Goal: Navigation & Orientation: Find specific page/section

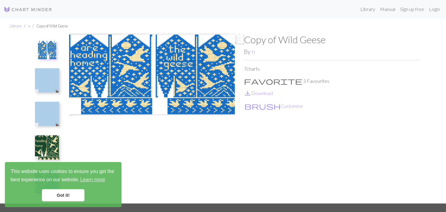
click at [341, 8] on div "Library Manual Sign up free Login" at bounding box center [249, 9] width 385 height 12
click at [342, 5] on div "Library Manual Sign up free Login" at bounding box center [249, 9] width 385 height 12
click at [332, 4] on div "Library Manual Sign up free Login" at bounding box center [249, 9] width 385 height 12
click at [333, 2] on nav "Library Manual Sign up free Login" at bounding box center [223, 9] width 446 height 18
click at [338, 3] on div "Library Manual Sign up free Login" at bounding box center [249, 9] width 385 height 12
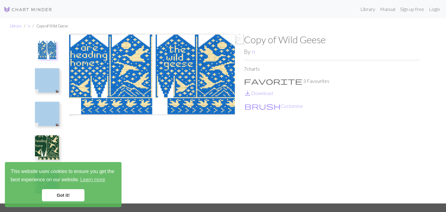
click at [350, 3] on div "Library Manual Sign up free Login" at bounding box center [249, 9] width 385 height 12
click at [359, 4] on link "Library" at bounding box center [368, 9] width 20 height 12
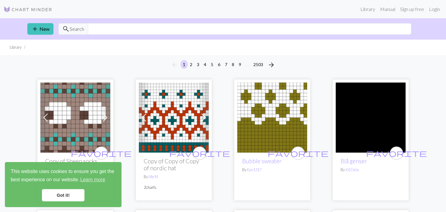
click at [171, 117] on img at bounding box center [174, 117] width 70 height 70
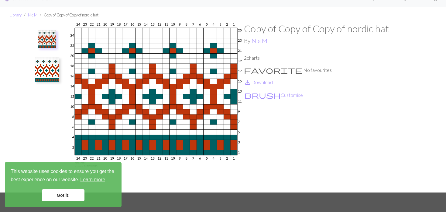
scroll to position [30, 0]
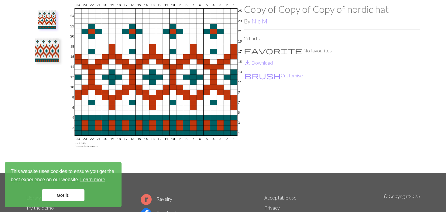
click at [54, 54] on img at bounding box center [47, 50] width 24 height 24
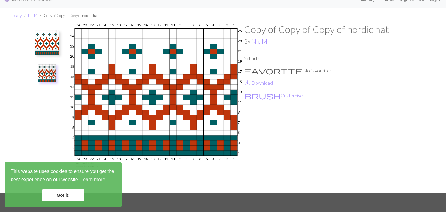
scroll to position [0, 0]
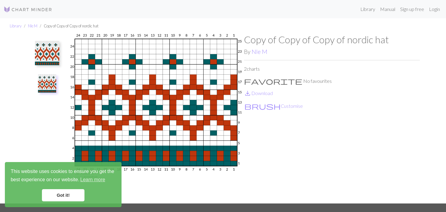
click at [88, 75] on img at bounding box center [156, 118] width 176 height 169
click at [54, 77] on img at bounding box center [47, 83] width 18 height 18
click at [51, 53] on img at bounding box center [47, 53] width 24 height 24
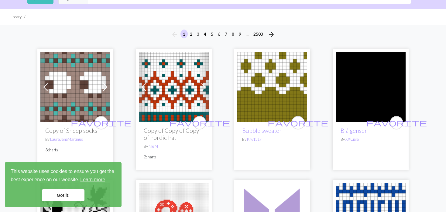
scroll to position [61, 0]
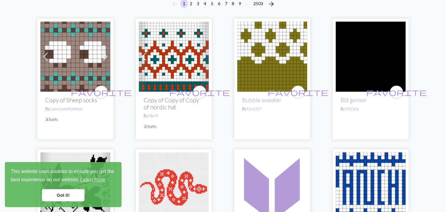
click at [267, 64] on img at bounding box center [272, 57] width 70 height 70
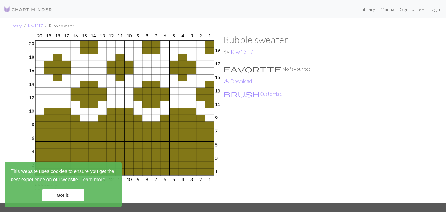
scroll to position [30, 0]
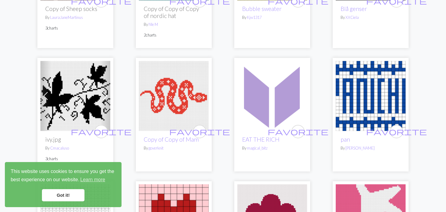
scroll to position [182, 0]
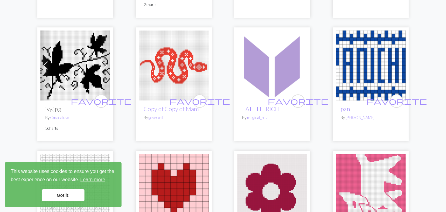
click at [61, 58] on img at bounding box center [75, 65] width 70 height 70
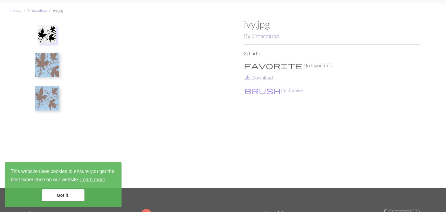
scroll to position [30, 0]
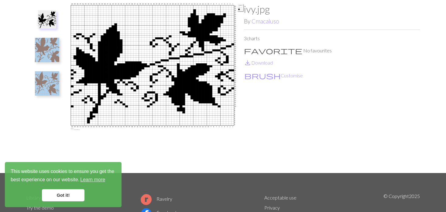
click at [45, 76] on img at bounding box center [47, 83] width 24 height 24
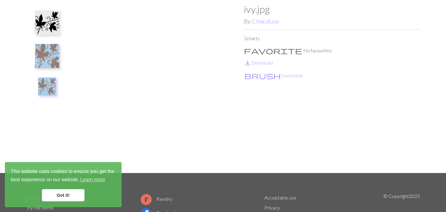
scroll to position [0, 0]
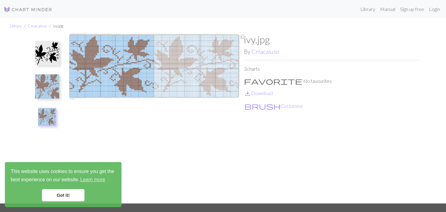
click at [63, 79] on button at bounding box center [47, 86] width 32 height 29
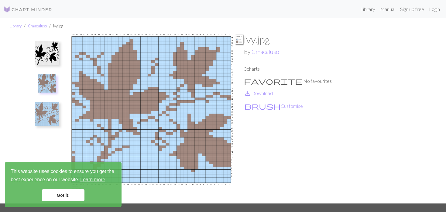
click at [59, 88] on button at bounding box center [47, 83] width 26 height 22
click at [50, 119] on img at bounding box center [47, 114] width 24 height 24
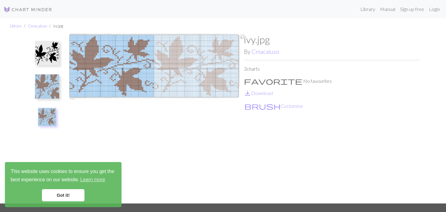
click at [47, 85] on img at bounding box center [47, 86] width 24 height 24
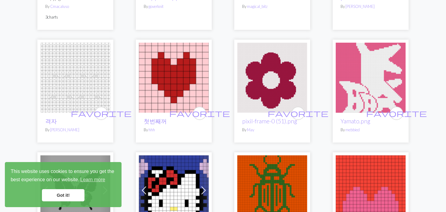
scroll to position [304, 0]
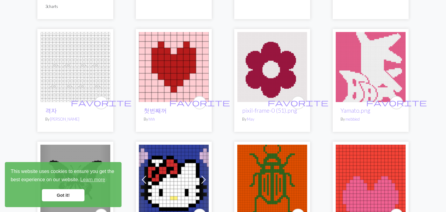
click at [43, 64] on img at bounding box center [75, 67] width 70 height 70
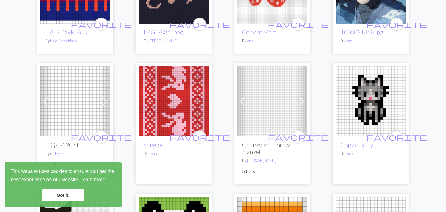
scroll to position [790, 0]
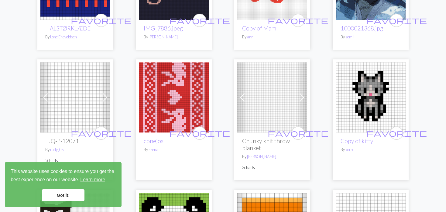
click at [160, 96] on img at bounding box center [174, 97] width 70 height 70
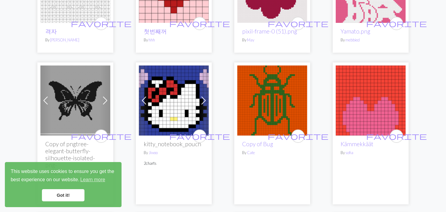
scroll to position [365, 0]
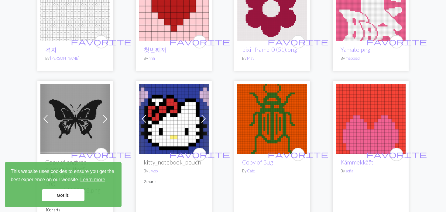
click at [368, 116] on img at bounding box center [371, 119] width 70 height 70
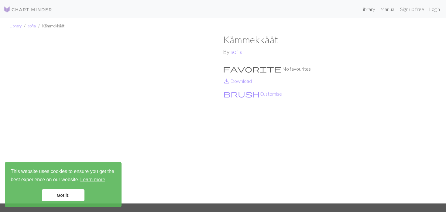
scroll to position [30, 0]
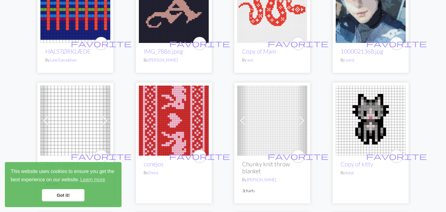
scroll to position [790, 0]
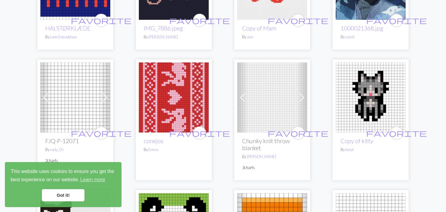
click at [242, 94] on span at bounding box center [243, 97] width 10 height 10
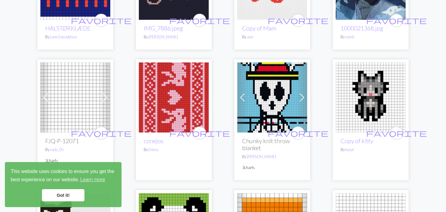
click at [238, 95] on span at bounding box center [243, 97] width 10 height 10
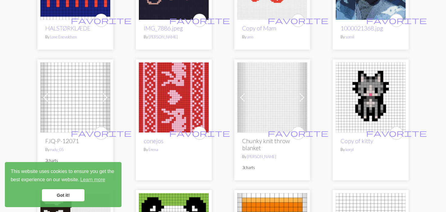
click at [238, 95] on span at bounding box center [243, 97] width 10 height 10
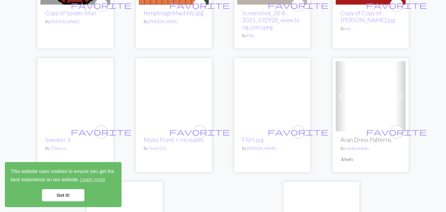
scroll to position [1429, 0]
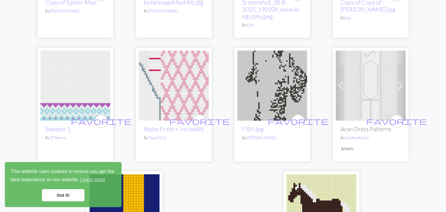
click at [73, 70] on img at bounding box center [75, 85] width 70 height 70
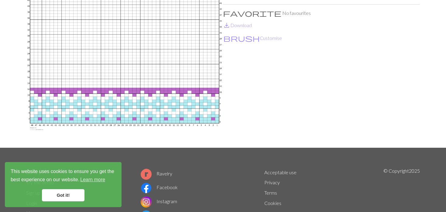
scroll to position [61, 0]
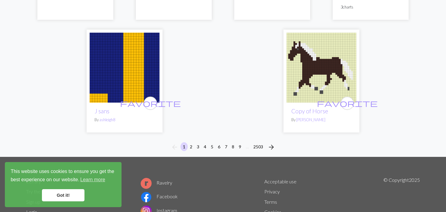
scroll to position [1581, 0]
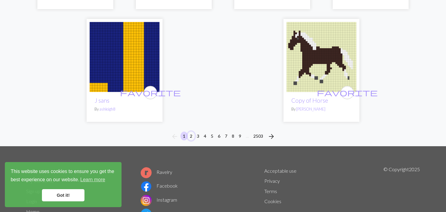
click at [192, 131] on button "2" at bounding box center [191, 135] width 7 height 9
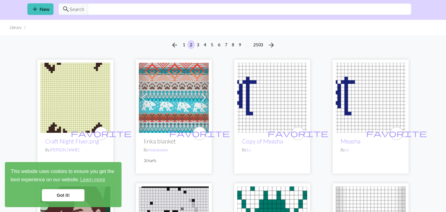
scroll to position [30, 0]
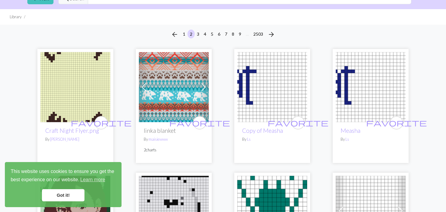
click at [88, 75] on img at bounding box center [75, 87] width 70 height 70
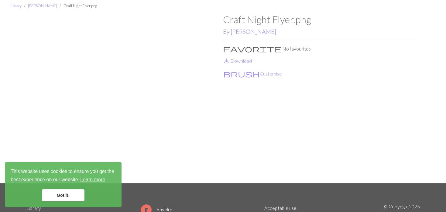
scroll to position [30, 0]
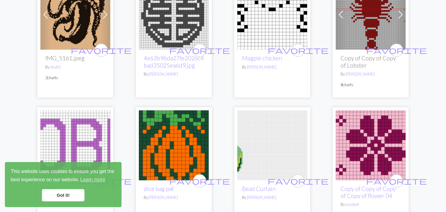
scroll to position [456, 0]
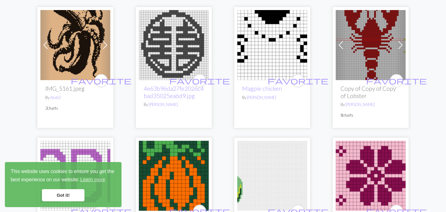
click at [279, 54] on img at bounding box center [272, 45] width 70 height 70
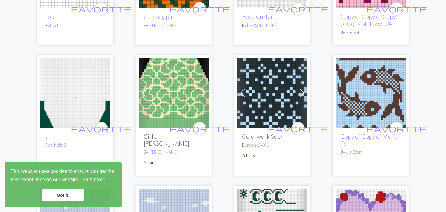
scroll to position [669, 0]
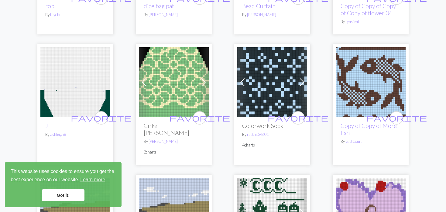
click at [154, 87] on img at bounding box center [174, 82] width 70 height 70
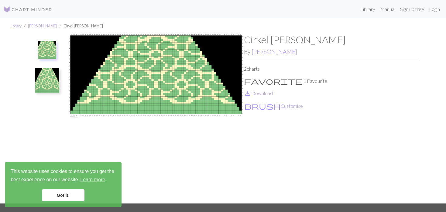
click at [23, 74] on div "Cirkel [PERSON_NAME] By [PERSON_NAME] 2 charts favorite 1 Favourite save_alt Do…" at bounding box center [222, 118] width 401 height 169
drag, startPoint x: 36, startPoint y: 80, endPoint x: 40, endPoint y: 81, distance: 4.1
click at [36, 80] on img at bounding box center [47, 80] width 24 height 24
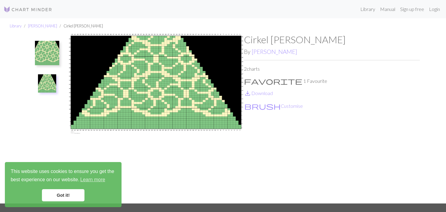
click at [41, 60] on img at bounding box center [47, 53] width 24 height 24
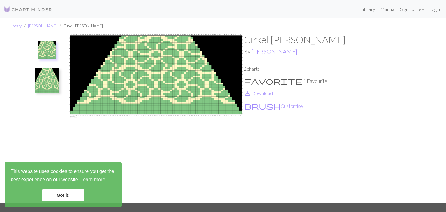
click at [41, 80] on img at bounding box center [47, 80] width 24 height 24
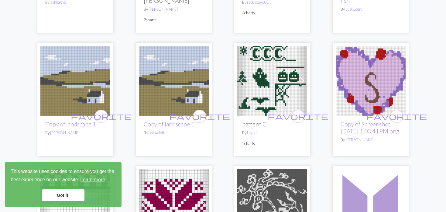
scroll to position [790, 0]
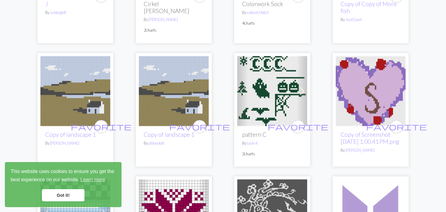
click at [268, 98] on img at bounding box center [272, 91] width 70 height 70
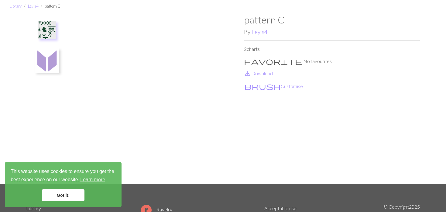
scroll to position [30, 0]
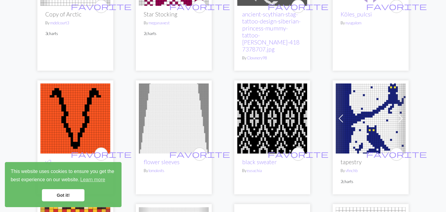
scroll to position [1064, 0]
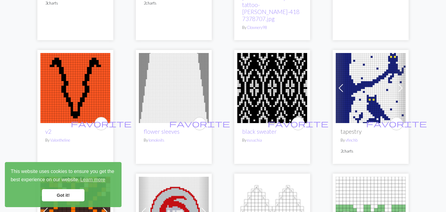
click at [341, 70] on link "Previous" at bounding box center [341, 88] width 11 height 70
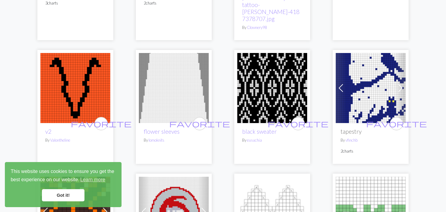
click at [341, 70] on link "Previous" at bounding box center [341, 88] width 11 height 70
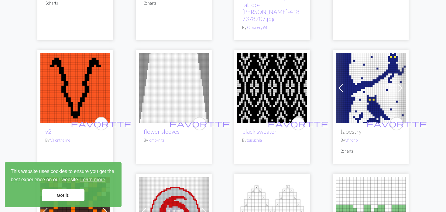
click at [341, 70] on link "Previous" at bounding box center [341, 88] width 11 height 70
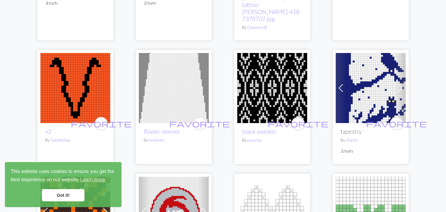
click at [355, 95] on img at bounding box center [371, 88] width 70 height 70
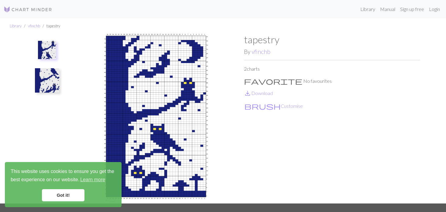
click at [56, 80] on img at bounding box center [47, 80] width 24 height 24
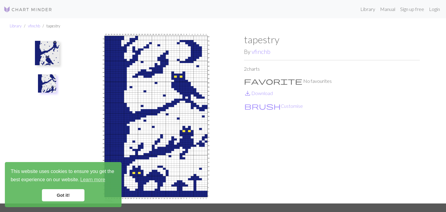
click at [43, 57] on img at bounding box center [47, 53] width 24 height 24
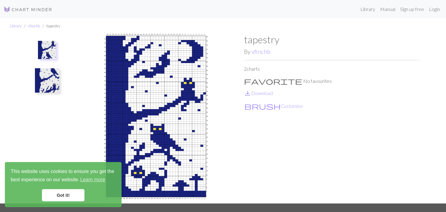
click at [47, 90] on img at bounding box center [47, 80] width 24 height 24
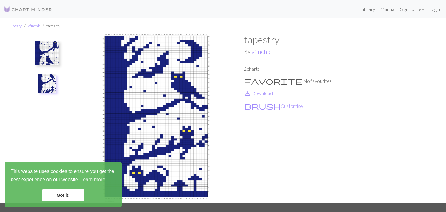
click at [38, 51] on img at bounding box center [47, 53] width 24 height 24
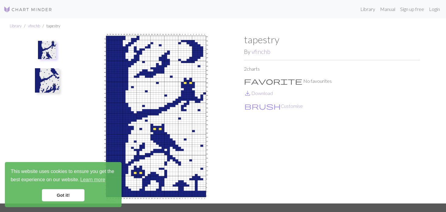
click at [39, 51] on img at bounding box center [47, 50] width 18 height 18
click at [52, 80] on img at bounding box center [47, 80] width 24 height 24
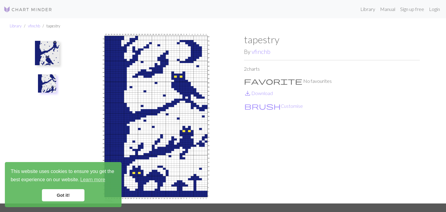
click at [48, 56] on img at bounding box center [47, 53] width 24 height 24
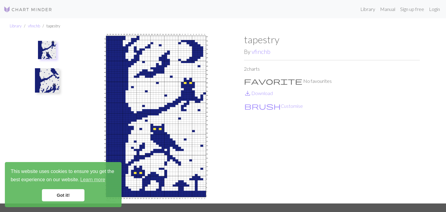
click at [52, 79] on img at bounding box center [47, 80] width 24 height 24
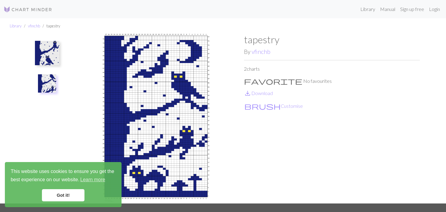
click at [52, 51] on img at bounding box center [47, 53] width 24 height 24
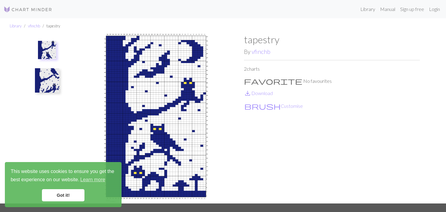
click at [51, 68] on img at bounding box center [47, 80] width 24 height 24
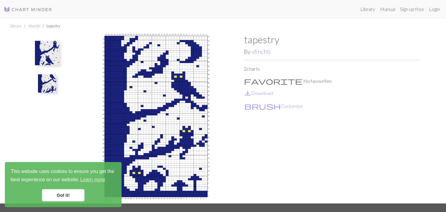
click at [67, 60] on ul at bounding box center [47, 116] width 42 height 164
click at [71, 87] on img at bounding box center [156, 118] width 176 height 169
click at [47, 83] on img at bounding box center [47, 83] width 18 height 18
click at [48, 83] on img at bounding box center [47, 83] width 18 height 18
click at [48, 52] on img at bounding box center [47, 53] width 24 height 24
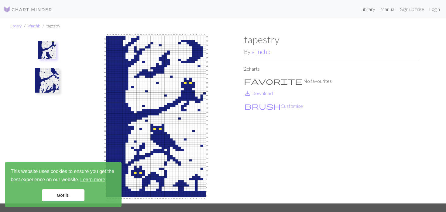
drag, startPoint x: 5, startPoint y: 2, endPoint x: 434, endPoint y: 136, distance: 450.2
click at [434, 136] on div "Library vfinchb tapestry tapestry By vfinchb 2 charts favorite No favourites sa…" at bounding box center [223, 110] width 446 height 185
drag, startPoint x: 51, startPoint y: 0, endPoint x: 318, endPoint y: 21, distance: 268.0
click at [318, 21] on ul "Library vfinchb tapestry" at bounding box center [223, 26] width 446 height 16
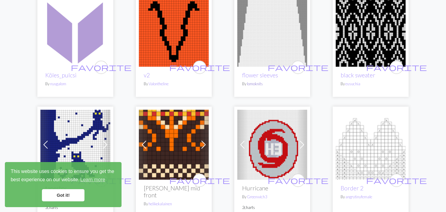
scroll to position [1155, 0]
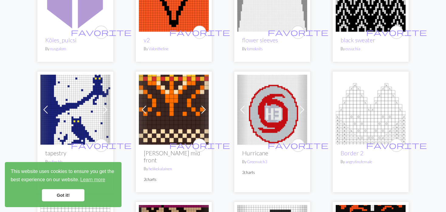
click at [199, 105] on span at bounding box center [204, 110] width 10 height 10
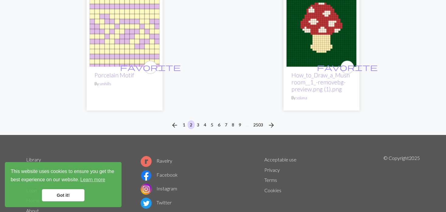
scroll to position [1626, 0]
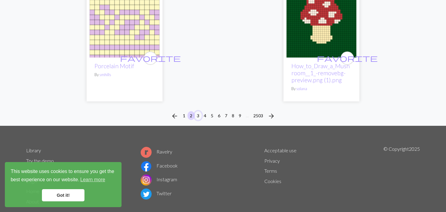
click at [196, 111] on button "3" at bounding box center [198, 115] width 7 height 9
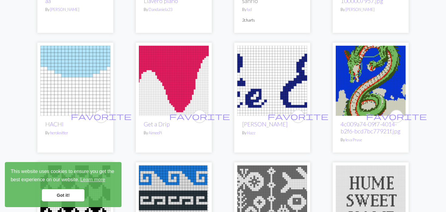
scroll to position [304, 0]
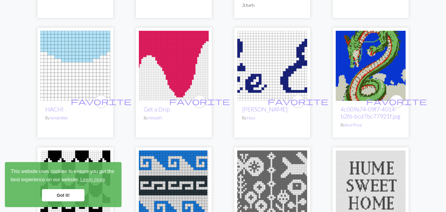
click at [261, 66] on img at bounding box center [272, 66] width 70 height 70
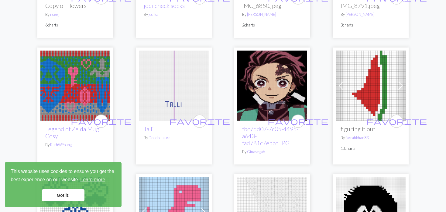
scroll to position [1034, 0]
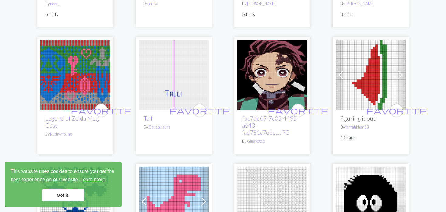
click at [75, 76] on img at bounding box center [75, 75] width 70 height 70
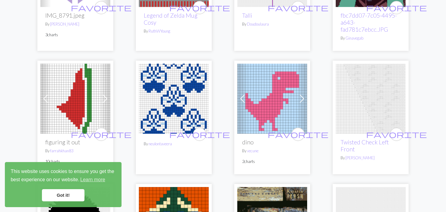
scroll to position [1155, 0]
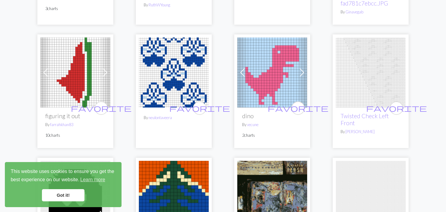
click at [198, 78] on img at bounding box center [174, 72] width 70 height 70
click at [183, 68] on img at bounding box center [174, 72] width 70 height 70
click at [164, 68] on img at bounding box center [174, 72] width 70 height 70
click at [155, 85] on img at bounding box center [174, 72] width 70 height 70
click at [137, 66] on div "favorite By neulontaveera" at bounding box center [174, 90] width 76 height 113
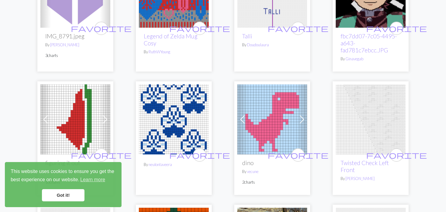
scroll to position [1094, 0]
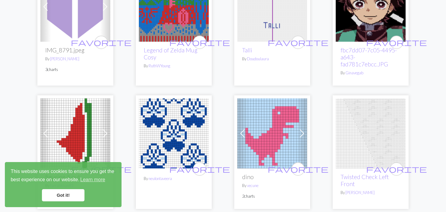
click at [172, 130] on img at bounding box center [174, 133] width 70 height 70
click at [161, 133] on img at bounding box center [174, 133] width 70 height 70
click at [169, 132] on img at bounding box center [174, 133] width 70 height 70
click at [174, 130] on img at bounding box center [174, 133] width 70 height 70
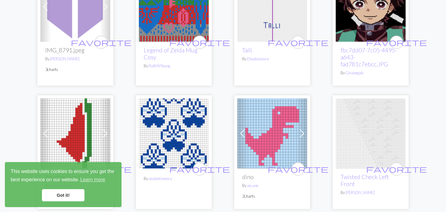
click at [175, 130] on img at bounding box center [174, 133] width 70 height 70
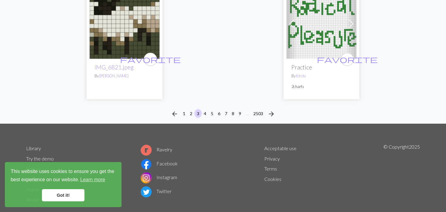
scroll to position [1569, 0]
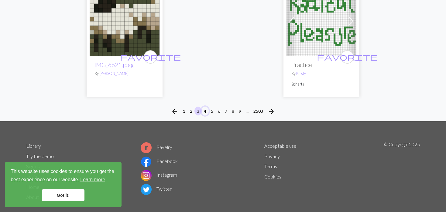
click at [202, 106] on button "4" at bounding box center [205, 110] width 7 height 9
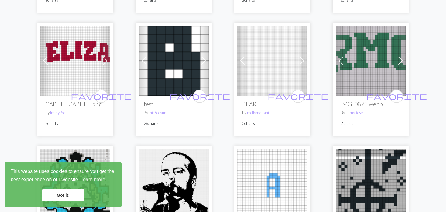
scroll to position [304, 0]
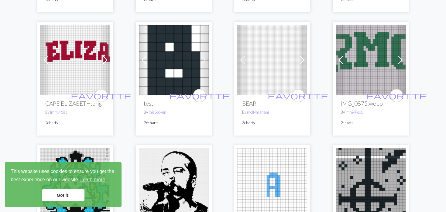
click at [336, 65] on link "Previous" at bounding box center [341, 60] width 11 height 70
click at [240, 65] on span at bounding box center [243, 60] width 10 height 10
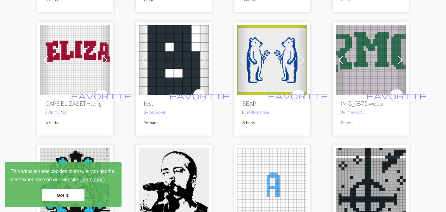
click at [239, 65] on span at bounding box center [243, 60] width 10 height 10
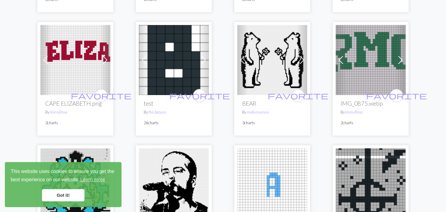
click at [239, 65] on span at bounding box center [243, 60] width 10 height 10
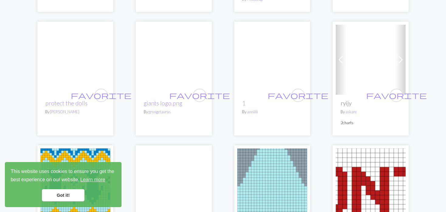
scroll to position [1216, 0]
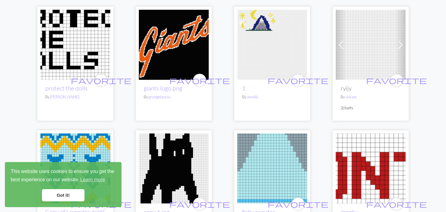
click at [341, 47] on span at bounding box center [341, 45] width 10 height 10
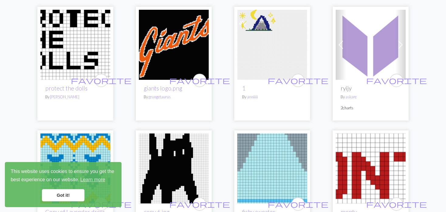
click at [341, 48] on span at bounding box center [341, 45] width 10 height 10
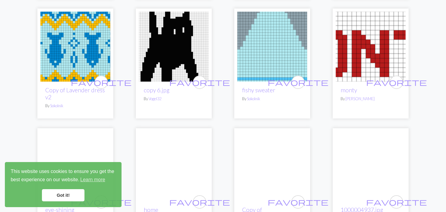
scroll to position [1368, 0]
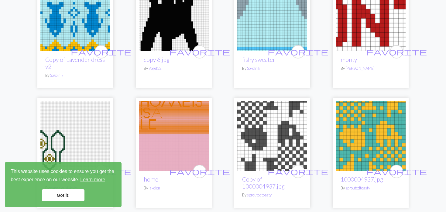
click at [82, 27] on img at bounding box center [75, 16] width 70 height 70
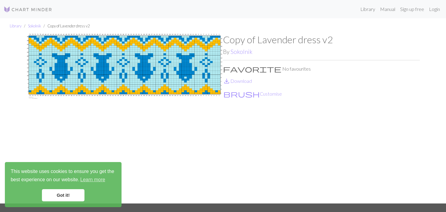
drag, startPoint x: 90, startPoint y: 27, endPoint x: 50, endPoint y: 45, distance: 43.7
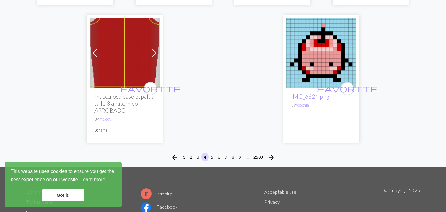
scroll to position [1581, 0]
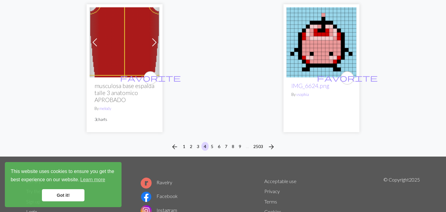
click at [140, 56] on img at bounding box center [125, 42] width 70 height 70
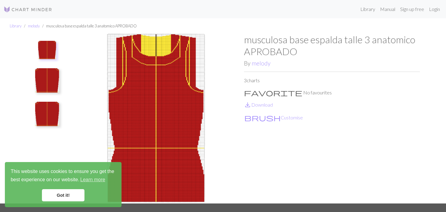
click at [59, 108] on img at bounding box center [47, 114] width 24 height 24
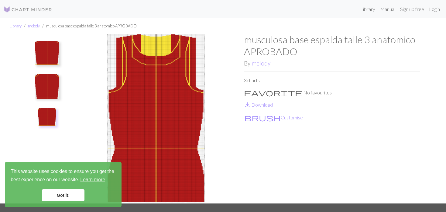
click at [53, 112] on img at bounding box center [47, 117] width 18 height 18
click at [48, 90] on img at bounding box center [47, 86] width 24 height 24
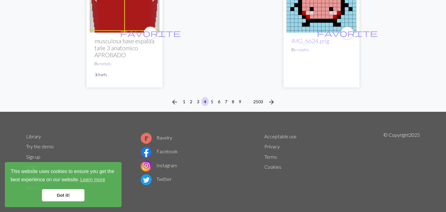
scroll to position [1632, 0]
click at [212, 100] on button "5" at bounding box center [212, 101] width 7 height 9
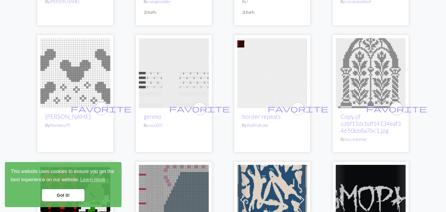
scroll to position [182, 0]
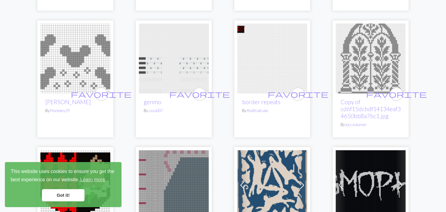
click at [337, 59] on img at bounding box center [371, 58] width 70 height 70
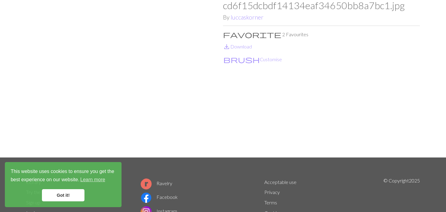
scroll to position [61, 0]
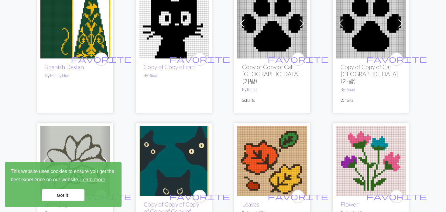
scroll to position [1064, 0]
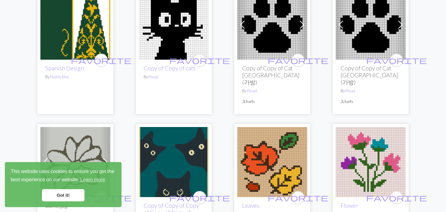
click at [246, 25] on span at bounding box center [243, 25] width 10 height 10
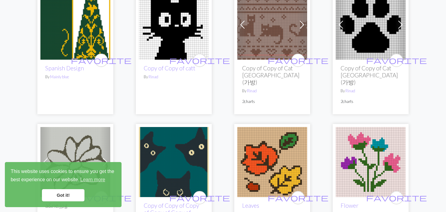
click at [246, 25] on span at bounding box center [243, 25] width 10 height 10
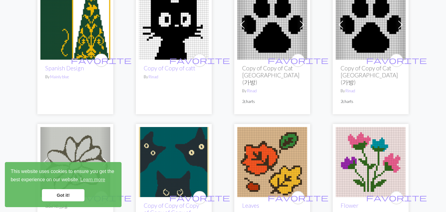
click at [246, 25] on span at bounding box center [243, 25] width 10 height 10
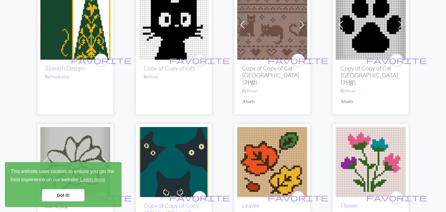
click at [339, 21] on span at bounding box center [341, 25] width 10 height 10
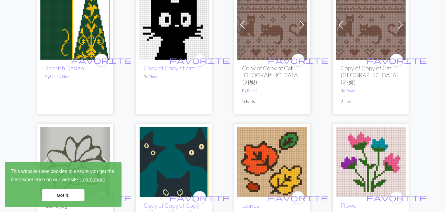
click at [339, 21] on span at bounding box center [341, 25] width 10 height 10
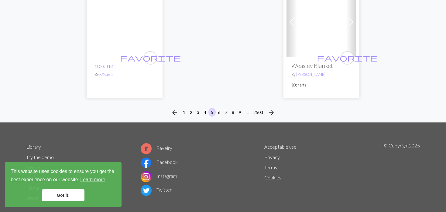
scroll to position [1583, 0]
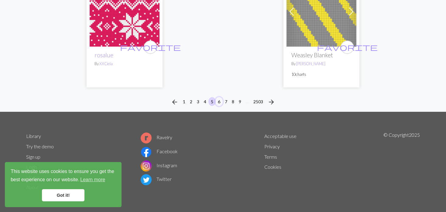
click at [219, 99] on button "6" at bounding box center [219, 101] width 7 height 9
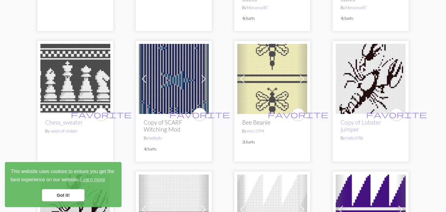
scroll to position [456, 0]
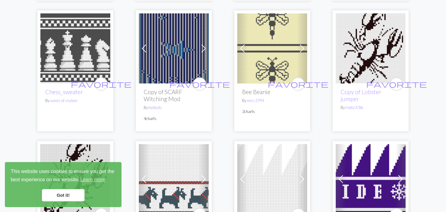
click at [145, 43] on span at bounding box center [144, 48] width 10 height 10
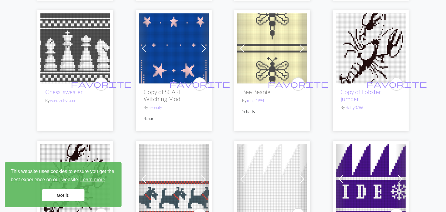
click at [145, 43] on span at bounding box center [144, 48] width 10 height 10
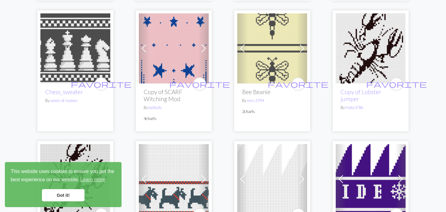
click at [145, 43] on span at bounding box center [144, 48] width 10 height 10
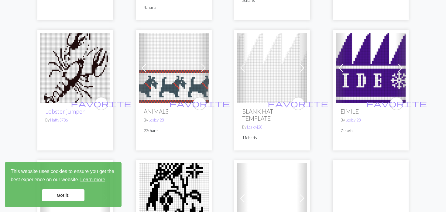
scroll to position [578, 0]
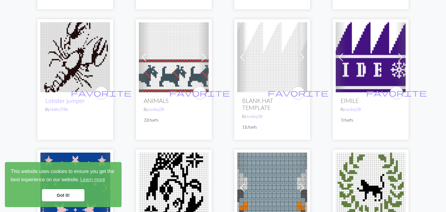
click at [241, 52] on span at bounding box center [243, 57] width 10 height 10
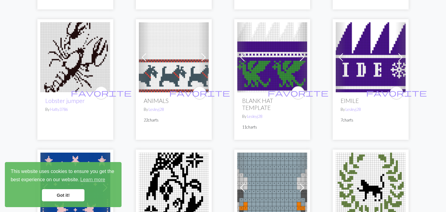
click at [241, 52] on span at bounding box center [243, 57] width 10 height 10
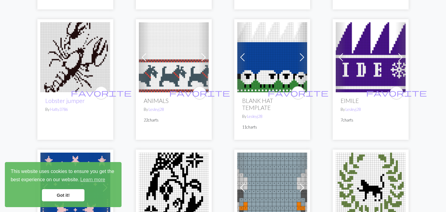
click at [241, 52] on span at bounding box center [243, 57] width 10 height 10
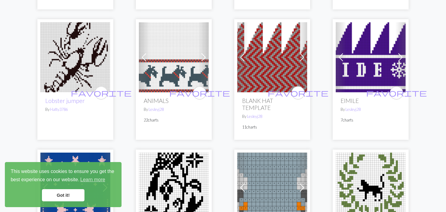
click at [241, 52] on span at bounding box center [243, 57] width 10 height 10
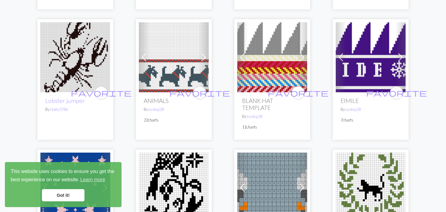
click at [241, 52] on span at bounding box center [243, 57] width 10 height 10
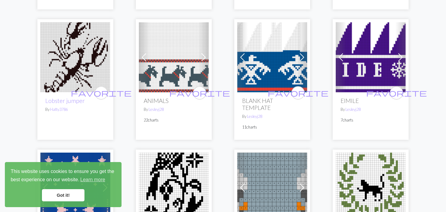
click at [241, 52] on span at bounding box center [243, 57] width 10 height 10
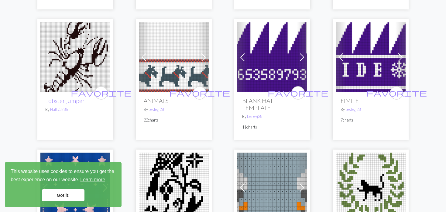
click at [241, 52] on span at bounding box center [243, 57] width 10 height 10
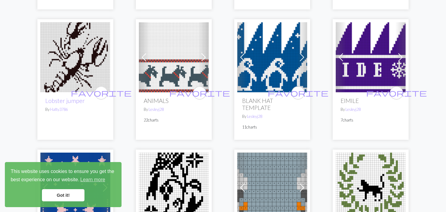
click at [241, 52] on span at bounding box center [243, 57] width 10 height 10
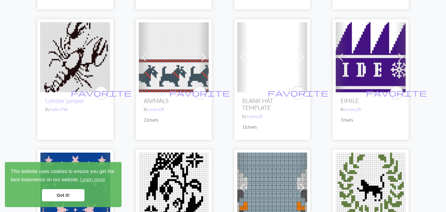
click at [241, 52] on span at bounding box center [243, 57] width 10 height 10
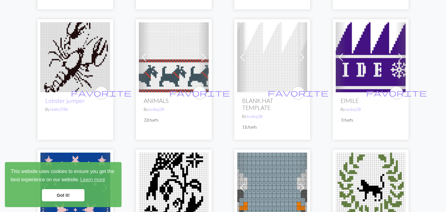
click at [241, 52] on span at bounding box center [243, 57] width 10 height 10
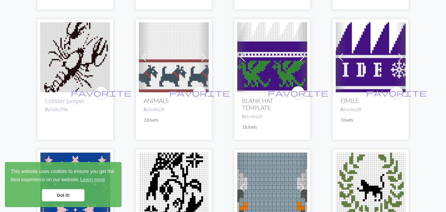
click at [345, 52] on span at bounding box center [341, 57] width 10 height 10
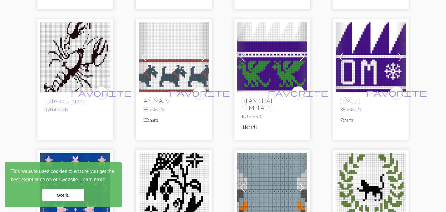
click at [345, 52] on span at bounding box center [341, 57] width 10 height 10
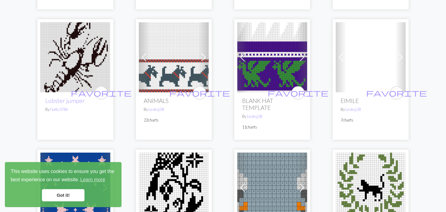
click at [345, 52] on span at bounding box center [341, 57] width 10 height 10
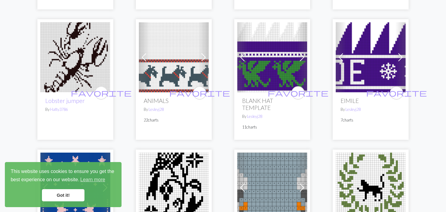
click at [345, 52] on span at bounding box center [341, 57] width 10 height 10
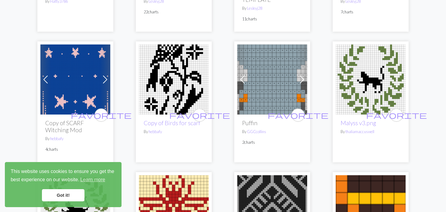
scroll to position [699, 0]
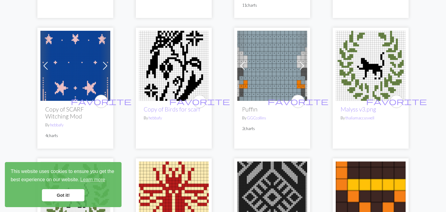
click at [47, 61] on span at bounding box center [46, 66] width 10 height 10
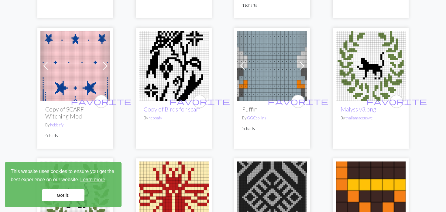
click at [47, 61] on span at bounding box center [46, 66] width 10 height 10
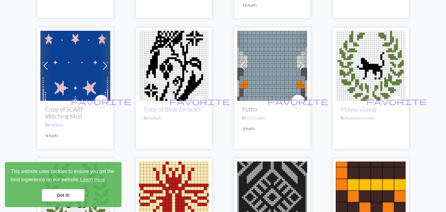
click at [47, 61] on span at bounding box center [46, 66] width 10 height 10
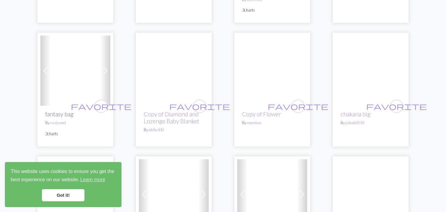
scroll to position [1064, 0]
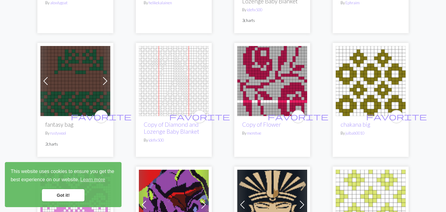
click at [93, 69] on img at bounding box center [75, 81] width 70 height 70
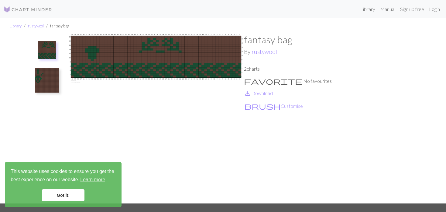
click at [51, 79] on img at bounding box center [47, 80] width 24 height 24
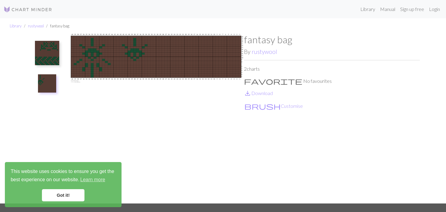
click at [48, 57] on img at bounding box center [47, 53] width 24 height 24
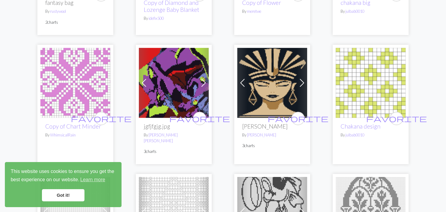
scroll to position [1216, 0]
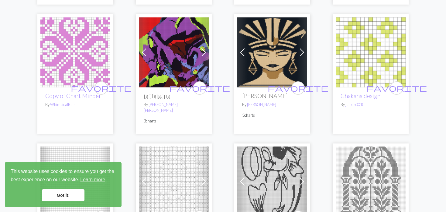
click at [337, 40] on img at bounding box center [371, 52] width 70 height 70
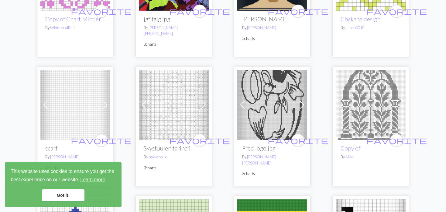
scroll to position [1307, 0]
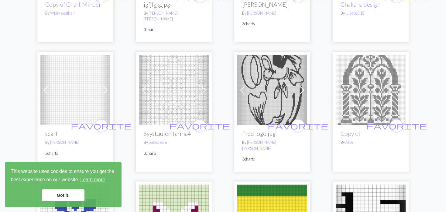
click at [39, 72] on div "Previous Next favorite scarf By [PERSON_NAME] 2 charts" at bounding box center [75, 111] width 76 height 119
click at [50, 85] on span at bounding box center [46, 90] width 10 height 10
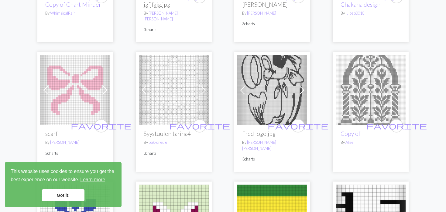
click at [50, 85] on span at bounding box center [46, 90] width 10 height 10
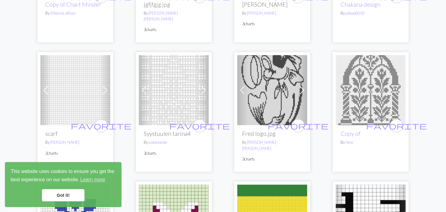
click at [155, 77] on img at bounding box center [174, 90] width 70 height 70
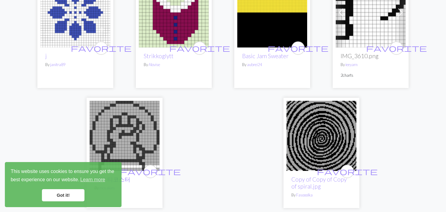
scroll to position [1616, 0]
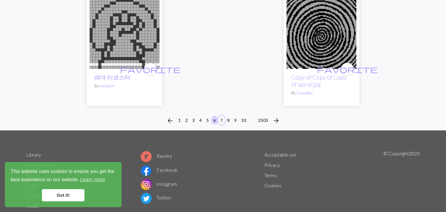
click at [222, 116] on button "7" at bounding box center [221, 120] width 7 height 9
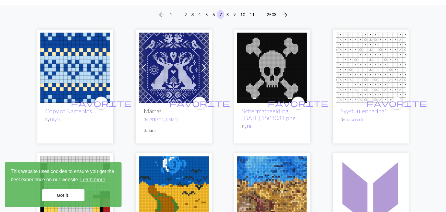
scroll to position [61, 0]
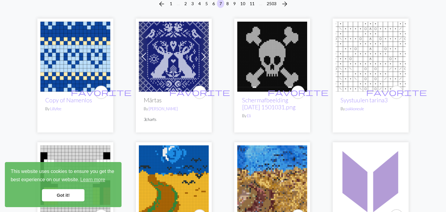
click at [176, 65] on img at bounding box center [174, 57] width 70 height 70
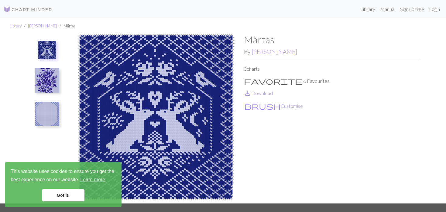
click at [55, 114] on img at bounding box center [47, 114] width 24 height 24
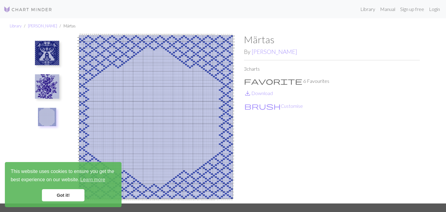
click at [45, 89] on img at bounding box center [47, 86] width 24 height 24
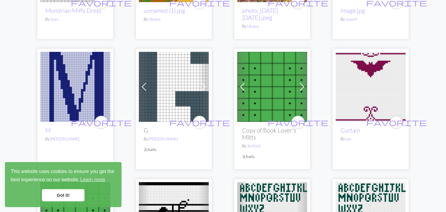
scroll to position [304, 0]
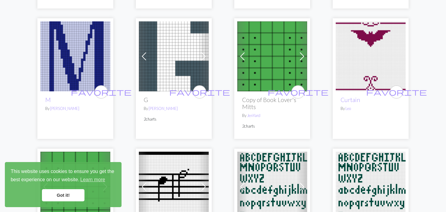
click at [239, 61] on span at bounding box center [243, 56] width 10 height 10
click at [144, 56] on span at bounding box center [144, 56] width 10 height 10
click at [144, 91] on div "favorite G By [PERSON_NAME] 2 charts" at bounding box center [174, 114] width 70 height 47
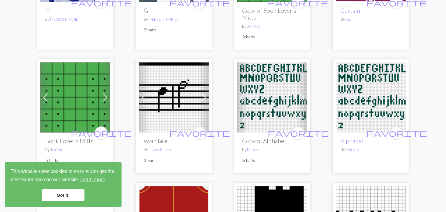
scroll to position [426, 0]
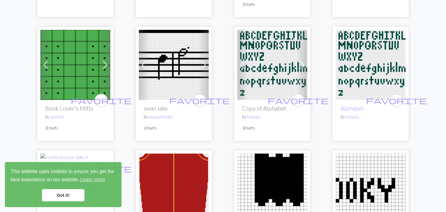
click at [44, 62] on link "Previous" at bounding box center [45, 65] width 11 height 70
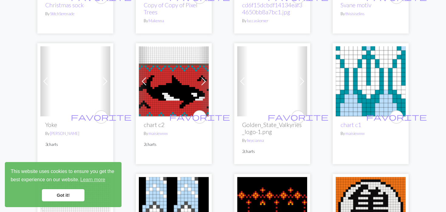
scroll to position [1155, 0]
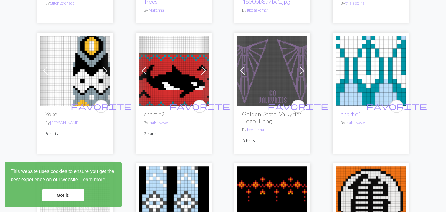
click at [203, 75] on span at bounding box center [204, 71] width 10 height 10
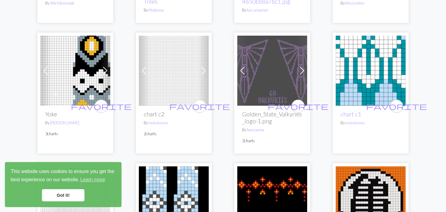
click at [203, 75] on span at bounding box center [204, 71] width 10 height 10
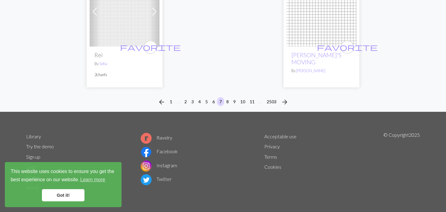
scroll to position [1583, 0]
click at [226, 100] on button "8" at bounding box center [227, 101] width 7 height 9
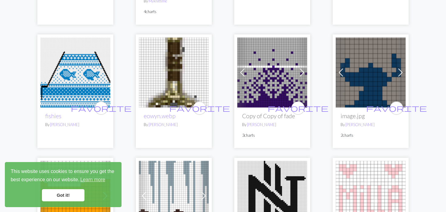
scroll to position [213, 0]
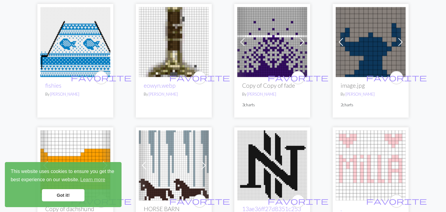
click at [342, 37] on span at bounding box center [341, 42] width 10 height 10
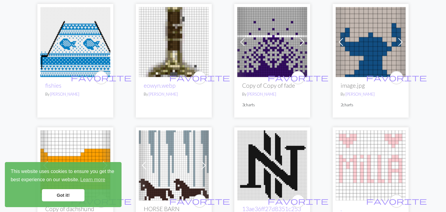
click at [342, 37] on span at bounding box center [341, 42] width 10 height 10
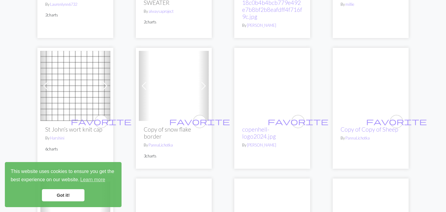
scroll to position [456, 0]
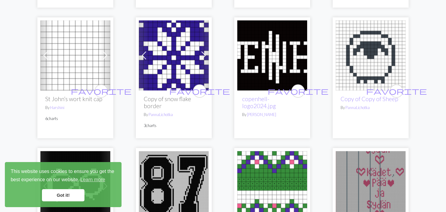
click at [41, 50] on span at bounding box center [46, 55] width 10 height 10
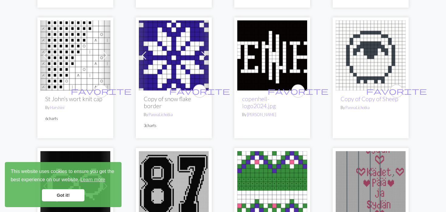
scroll to position [0, 0]
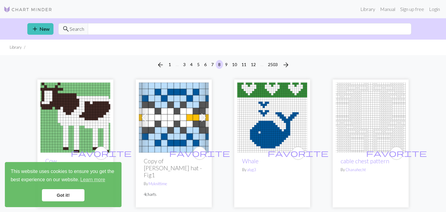
drag, startPoint x: 113, startPoint y: 134, endPoint x: 425, endPoint y: 190, distance: 316.8
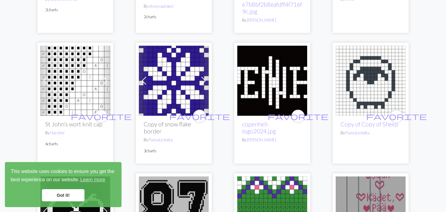
scroll to position [438, 0]
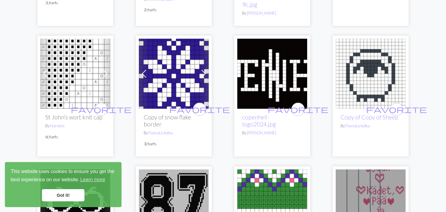
click at [147, 69] on span at bounding box center [144, 74] width 10 height 10
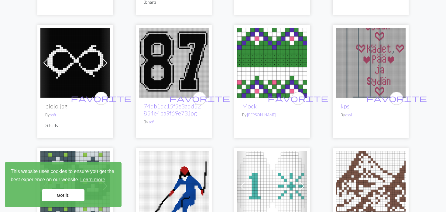
scroll to position [590, 0]
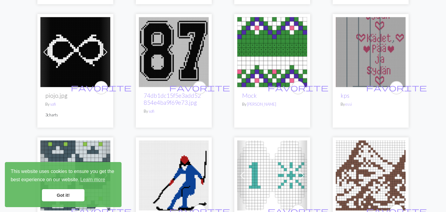
click at [264, 64] on img at bounding box center [272, 52] width 70 height 70
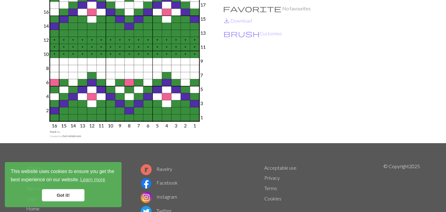
scroll to position [61, 0]
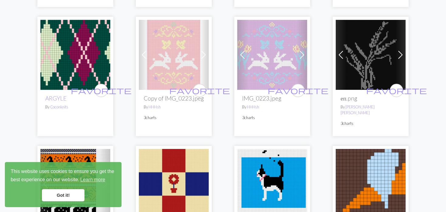
scroll to position [851, 0]
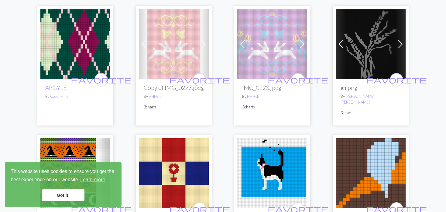
click at [399, 39] on span at bounding box center [401, 44] width 10 height 10
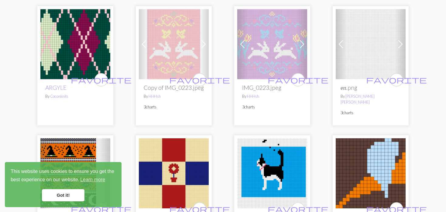
click at [399, 39] on span at bounding box center [401, 44] width 10 height 10
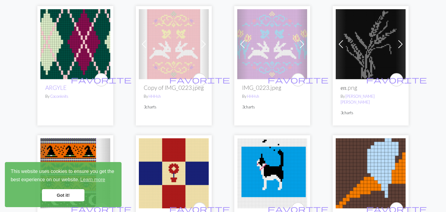
click at [399, 39] on span at bounding box center [401, 44] width 10 height 10
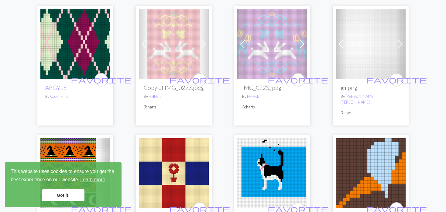
click at [399, 39] on span at bounding box center [401, 44] width 10 height 10
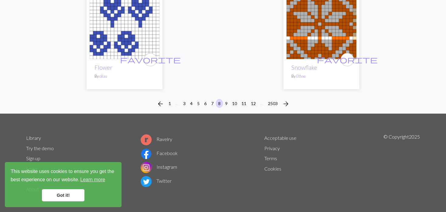
scroll to position [1649, 0]
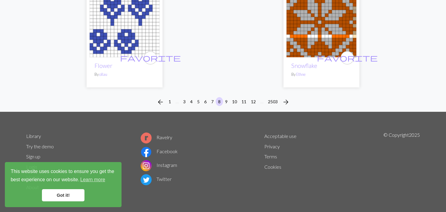
click at [225, 96] on div "arrow_back 1 … 3 4 5 6 7 8 9 10 11 12 … 2503 arrow_forward" at bounding box center [223, 101] width 446 height 19
click at [224, 100] on button "9" at bounding box center [226, 101] width 7 height 9
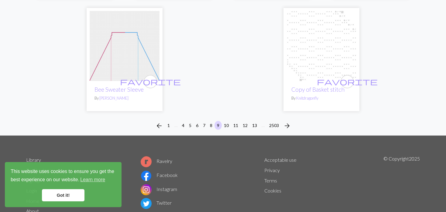
scroll to position [1583, 0]
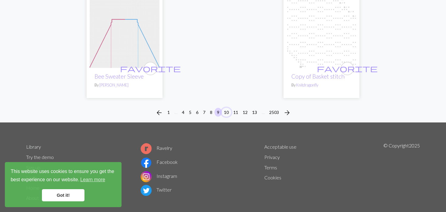
click at [226, 108] on button "10" at bounding box center [227, 112] width 10 height 9
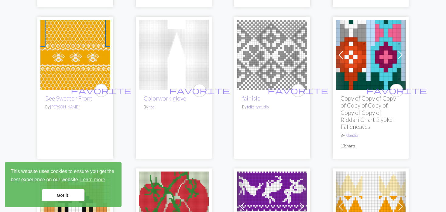
scroll to position [182, 0]
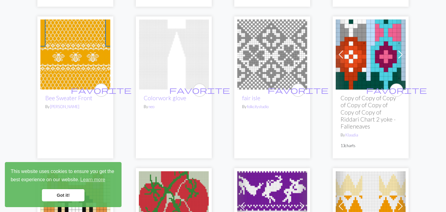
click at [341, 54] on span at bounding box center [341, 55] width 10 height 10
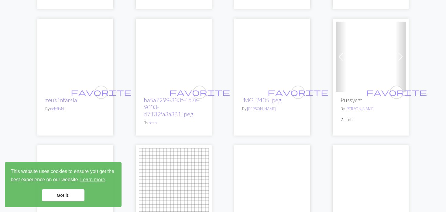
scroll to position [730, 0]
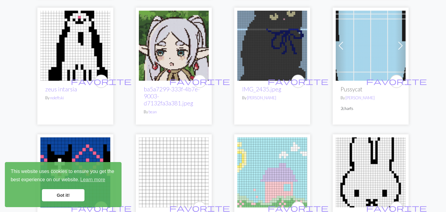
click at [343, 48] on span at bounding box center [341, 46] width 10 height 10
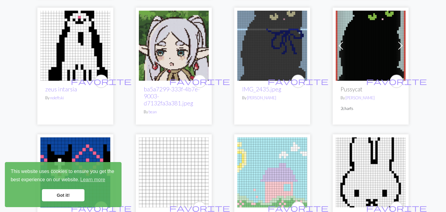
click at [343, 49] on span at bounding box center [341, 46] width 10 height 10
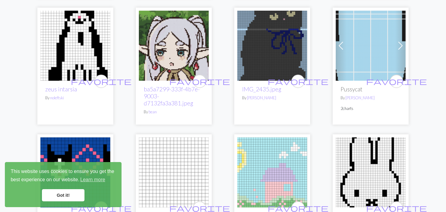
click at [343, 49] on span at bounding box center [341, 46] width 10 height 10
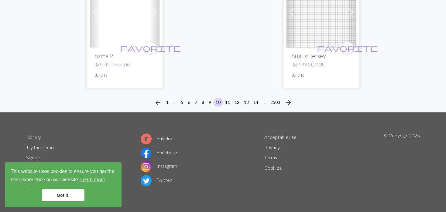
scroll to position [1614, 0]
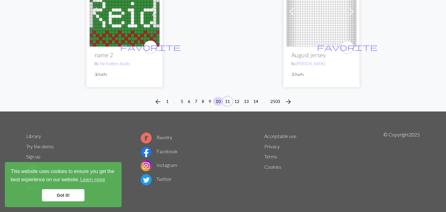
click at [227, 98] on button "11" at bounding box center [228, 101] width 10 height 9
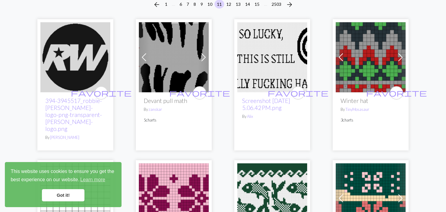
scroll to position [61, 0]
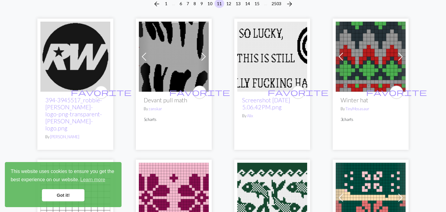
click at [343, 55] on span at bounding box center [341, 57] width 10 height 10
click at [343, 116] on p "3 charts" at bounding box center [371, 119] width 60 height 6
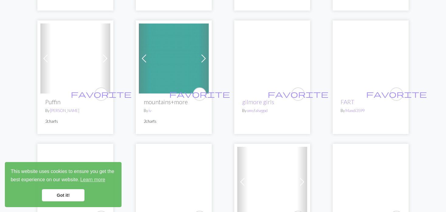
scroll to position [334, 0]
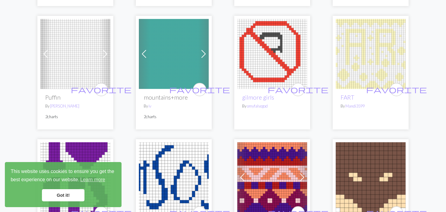
click at [199, 49] on span at bounding box center [204, 54] width 10 height 10
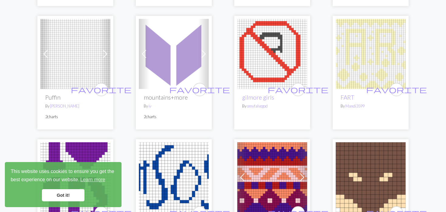
click at [199, 49] on span at bounding box center [204, 54] width 10 height 10
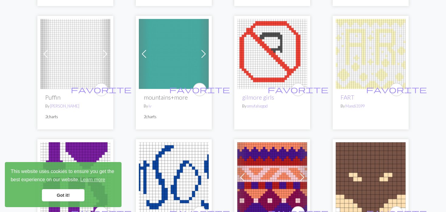
click at [200, 49] on span at bounding box center [204, 54] width 10 height 10
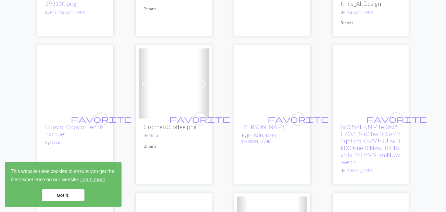
scroll to position [699, 0]
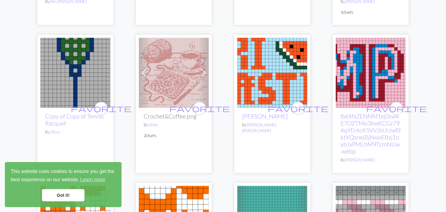
click at [146, 68] on span at bounding box center [144, 73] width 10 height 10
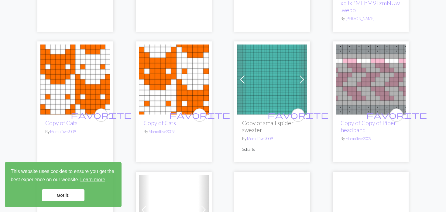
scroll to position [851, 0]
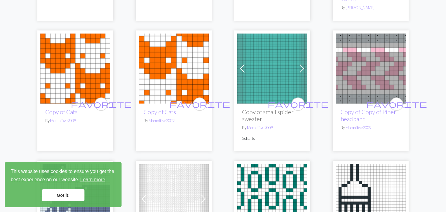
click at [240, 64] on span at bounding box center [243, 69] width 10 height 10
click at [243, 64] on span at bounding box center [243, 69] width 10 height 10
click at [245, 64] on span at bounding box center [243, 69] width 10 height 10
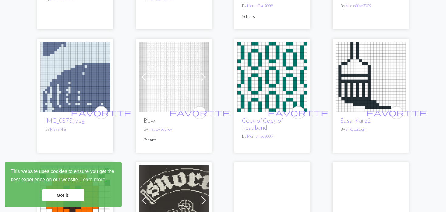
scroll to position [1003, 0]
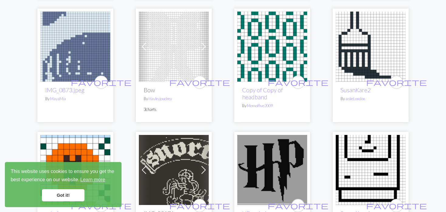
click at [199, 42] on span at bounding box center [204, 47] width 10 height 10
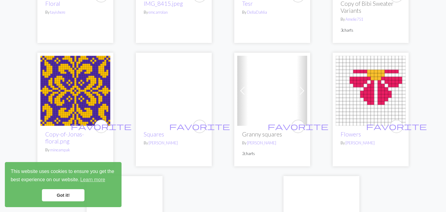
scroll to position [1490, 0]
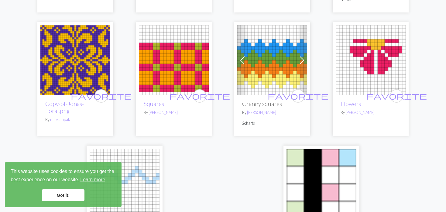
click at [249, 49] on img at bounding box center [272, 60] width 70 height 70
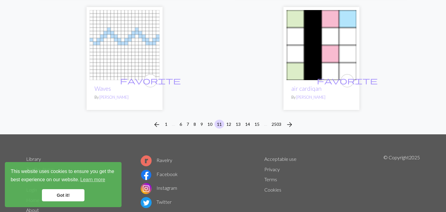
scroll to position [1640, 0]
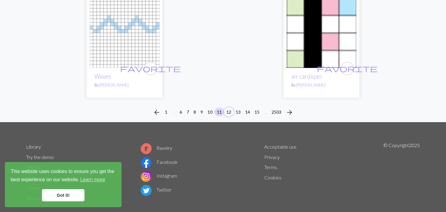
click at [228, 107] on button "12" at bounding box center [229, 111] width 10 height 9
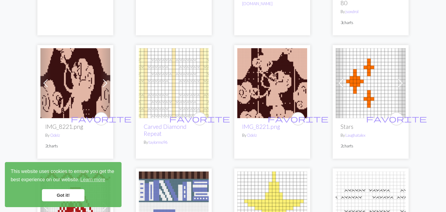
scroll to position [1034, 0]
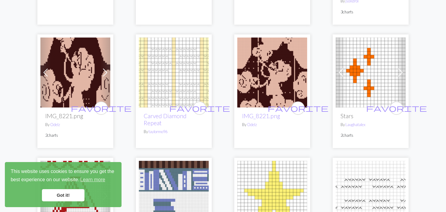
click at [47, 67] on span at bounding box center [46, 72] width 10 height 10
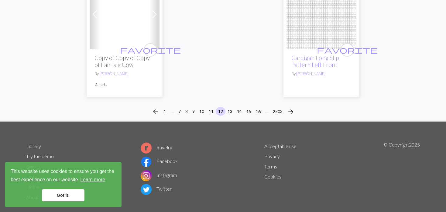
scroll to position [1601, 0]
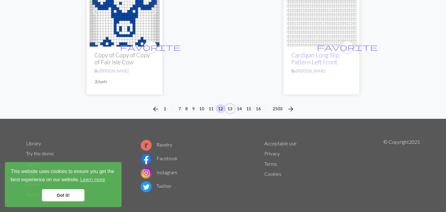
click at [230, 104] on button "13" at bounding box center [230, 108] width 10 height 9
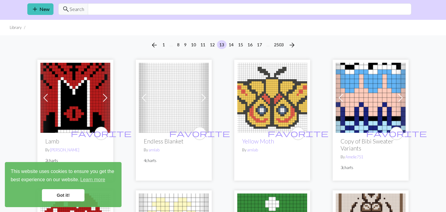
scroll to position [61, 0]
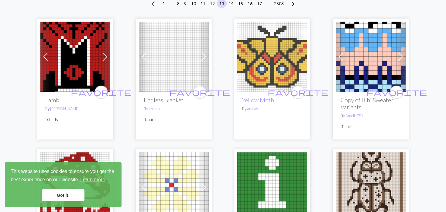
click at [145, 59] on span at bounding box center [144, 57] width 10 height 10
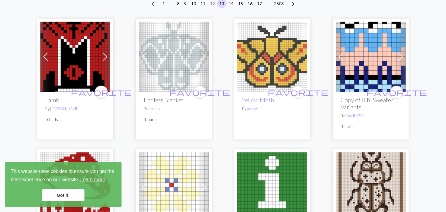
click at [142, 62] on link "Previous" at bounding box center [144, 57] width 11 height 70
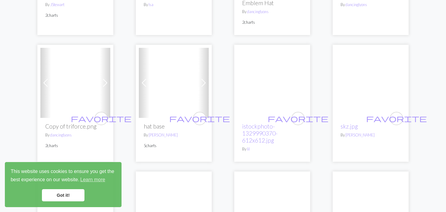
scroll to position [559, 0]
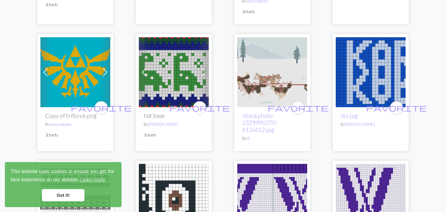
click at [269, 78] on img at bounding box center [272, 72] width 70 height 70
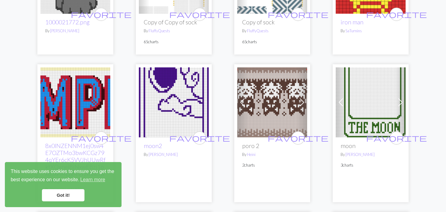
scroll to position [912, 0]
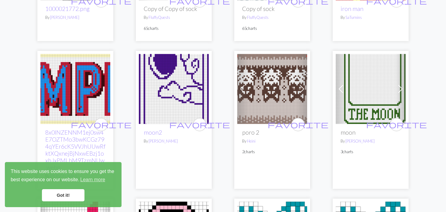
click at [176, 94] on img at bounding box center [174, 89] width 70 height 70
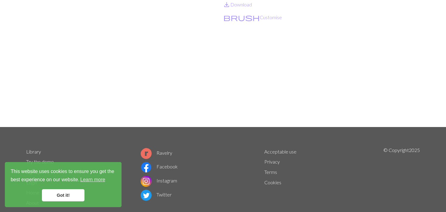
scroll to position [91, 0]
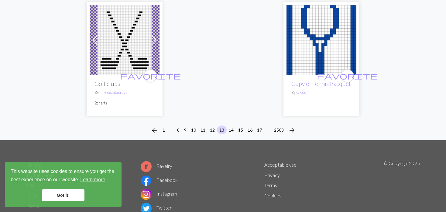
scroll to position [1661, 0]
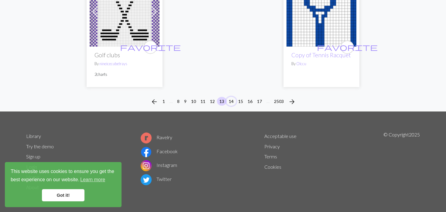
click at [231, 99] on button "14" at bounding box center [231, 101] width 10 height 9
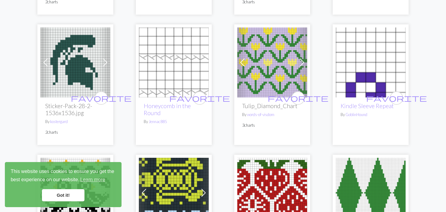
scroll to position [578, 0]
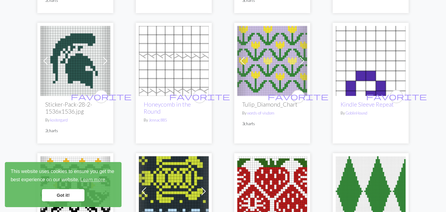
click at [236, 66] on div "Previous Next favorite Tulip_Diamond_Chart By words-of-visdom 3 charts" at bounding box center [272, 83] width 76 height 120
click at [242, 62] on span at bounding box center [243, 61] width 10 height 10
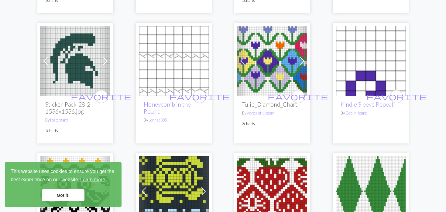
click at [243, 62] on span at bounding box center [243, 61] width 10 height 10
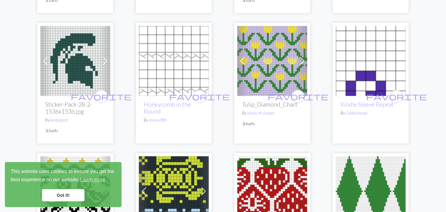
click at [243, 62] on span at bounding box center [243, 61] width 10 height 10
click at [257, 66] on img at bounding box center [272, 61] width 70 height 70
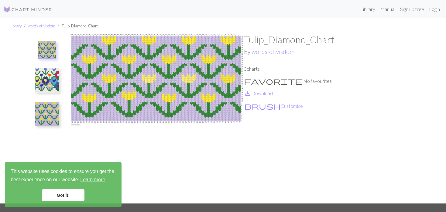
click at [59, 105] on button at bounding box center [47, 113] width 32 height 29
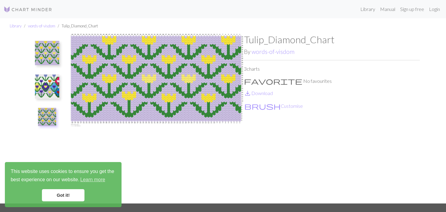
click at [52, 84] on img at bounding box center [47, 86] width 24 height 24
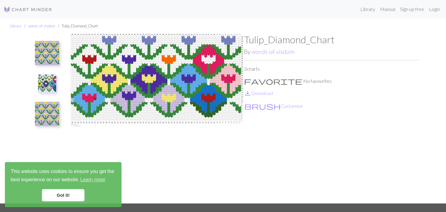
click at [41, 56] on img at bounding box center [47, 53] width 24 height 24
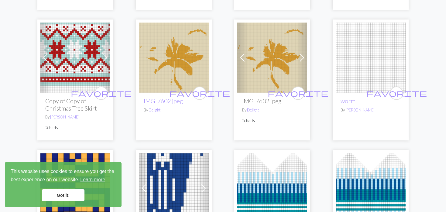
scroll to position [1094, 0]
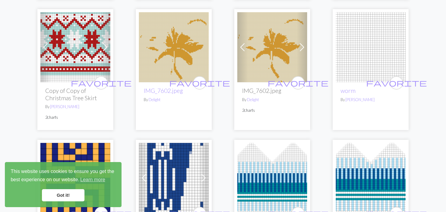
click at [299, 43] on span at bounding box center [302, 47] width 10 height 10
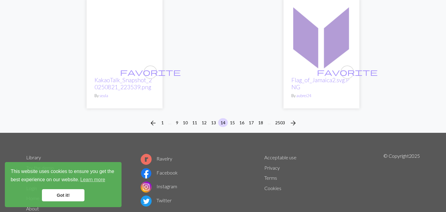
scroll to position [1605, 0]
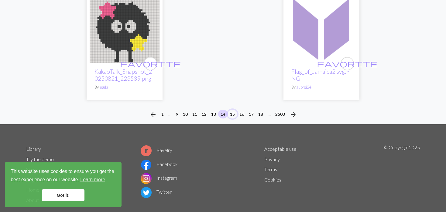
click at [232, 109] on button "15" at bounding box center [233, 113] width 10 height 9
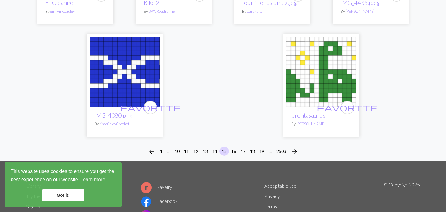
scroll to position [1579, 0]
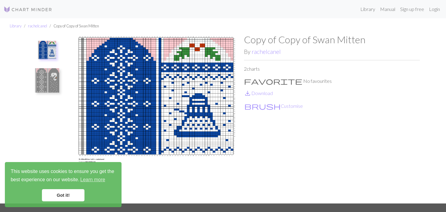
click at [51, 83] on img at bounding box center [47, 80] width 24 height 24
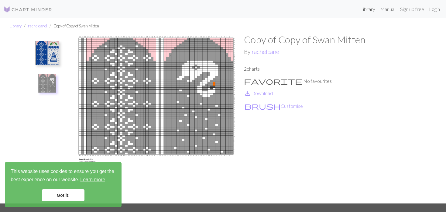
click at [358, 6] on link "Library" at bounding box center [368, 9] width 20 height 12
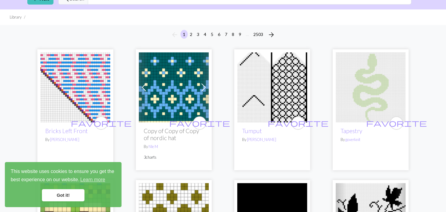
scroll to position [30, 0]
click at [272, 81] on img at bounding box center [272, 87] width 70 height 70
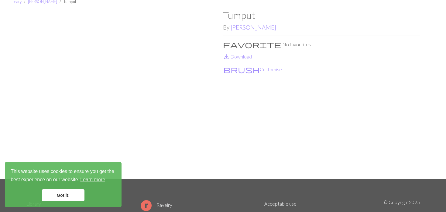
scroll to position [61, 0]
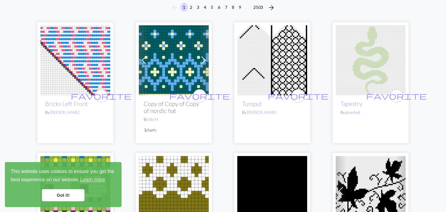
scroll to position [61, 0]
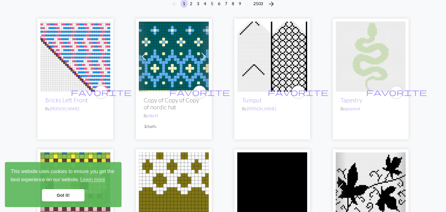
click at [160, 57] on img at bounding box center [174, 57] width 70 height 70
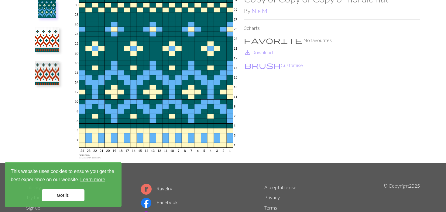
scroll to position [30, 0]
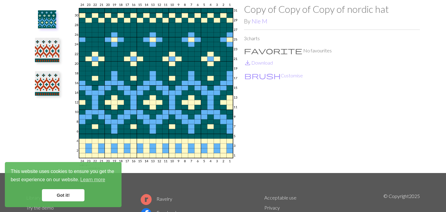
click at [63, 81] on button at bounding box center [47, 83] width 32 height 29
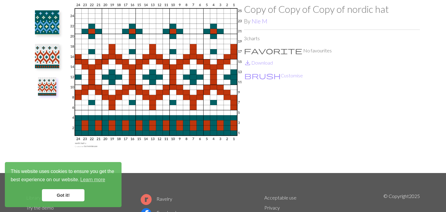
click at [60, 54] on button at bounding box center [47, 56] width 32 height 29
click at [50, 25] on img at bounding box center [47, 22] width 24 height 24
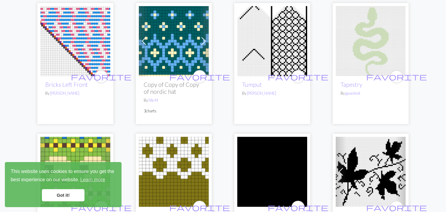
scroll to position [91, 0]
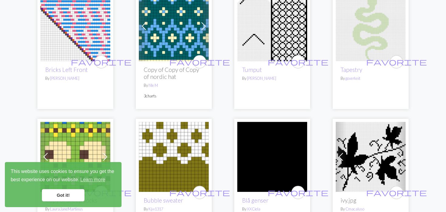
click at [395, 44] on img at bounding box center [371, 26] width 70 height 70
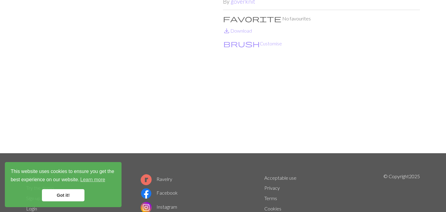
scroll to position [61, 0]
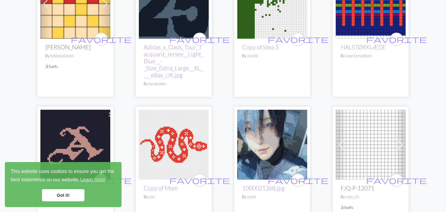
scroll to position [821, 0]
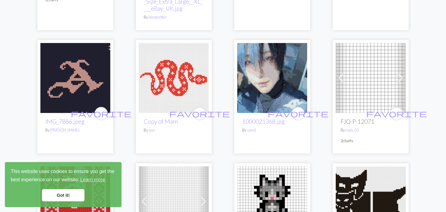
click at [340, 77] on link "Previous" at bounding box center [341, 78] width 11 height 70
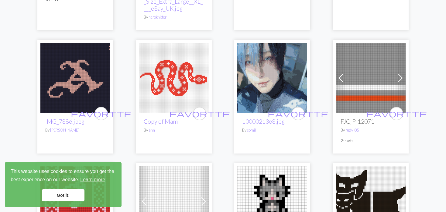
click at [340, 76] on link "Previous" at bounding box center [341, 78] width 11 height 70
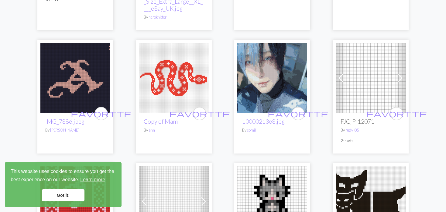
click at [340, 76] on link "Previous" at bounding box center [341, 78] width 11 height 70
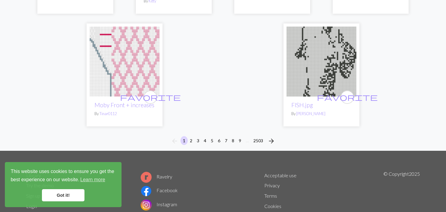
scroll to position [1611, 0]
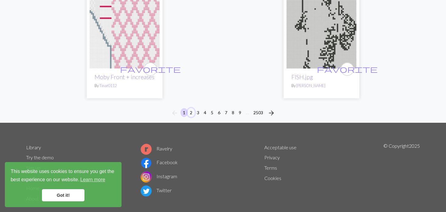
click at [189, 108] on button "2" at bounding box center [191, 112] width 7 height 9
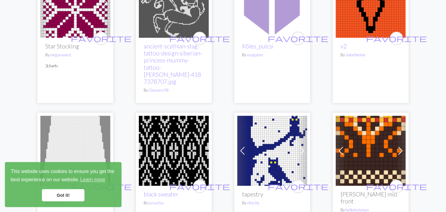
scroll to position [1155, 0]
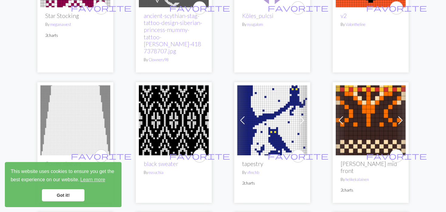
click at [244, 104] on link "Previous" at bounding box center [242, 120] width 11 height 70
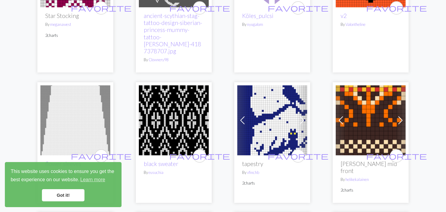
click at [244, 104] on link "Previous" at bounding box center [242, 120] width 11 height 70
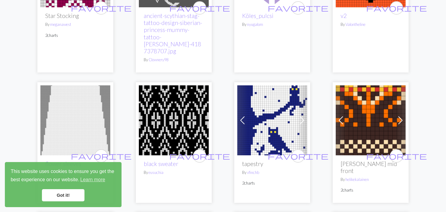
click at [256, 109] on img at bounding box center [272, 120] width 70 height 70
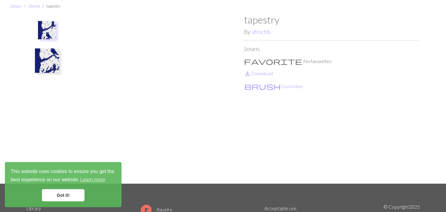
scroll to position [30, 0]
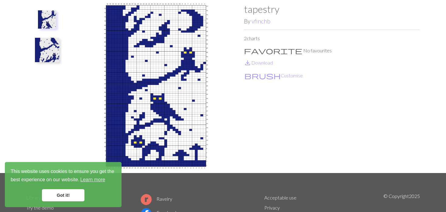
click at [51, 52] on img at bounding box center [47, 50] width 24 height 24
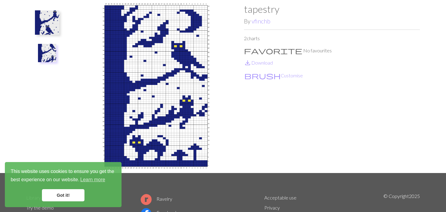
click at [52, 24] on img at bounding box center [47, 22] width 24 height 24
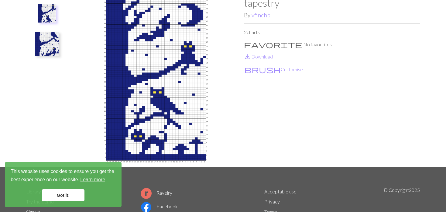
scroll to position [0, 0]
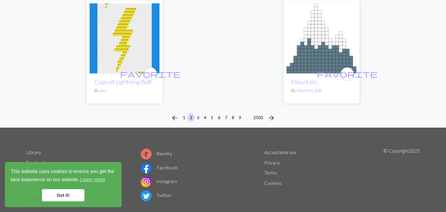
scroll to position [1626, 0]
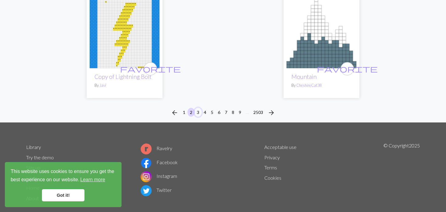
click at [195, 108] on button "3" at bounding box center [198, 112] width 7 height 9
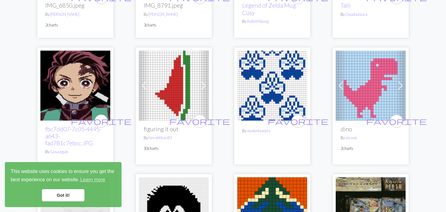
scroll to position [1186, 0]
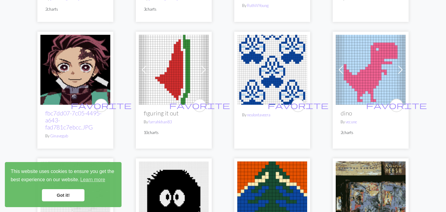
click at [262, 53] on img at bounding box center [272, 70] width 70 height 70
click at [276, 56] on img at bounding box center [272, 70] width 70 height 70
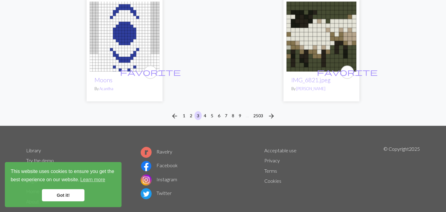
scroll to position [1593, 0]
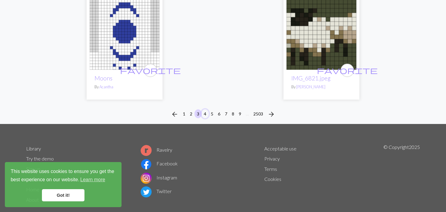
click at [204, 109] on button "4" at bounding box center [205, 113] width 7 height 9
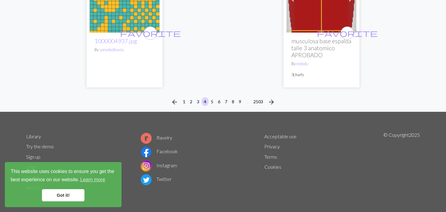
scroll to position [1625, 0]
click at [209, 96] on div "arrow_back 1 2 3 4 5 6 7 8 9 … 2503 arrow_forward" at bounding box center [223, 101] width 446 height 19
click at [212, 102] on button "5" at bounding box center [212, 101] width 7 height 9
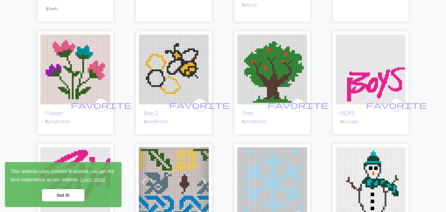
scroll to position [1299, 0]
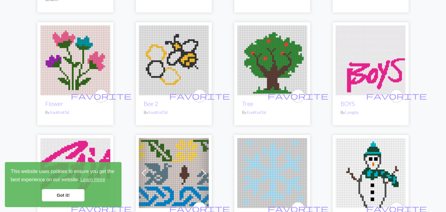
click at [81, 61] on img at bounding box center [75, 60] width 70 height 70
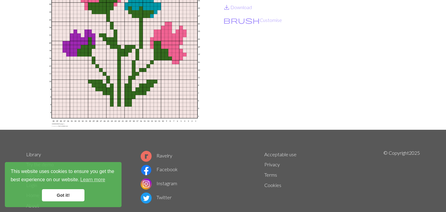
scroll to position [91, 0]
